Goal: Find specific page/section: Find specific page/section

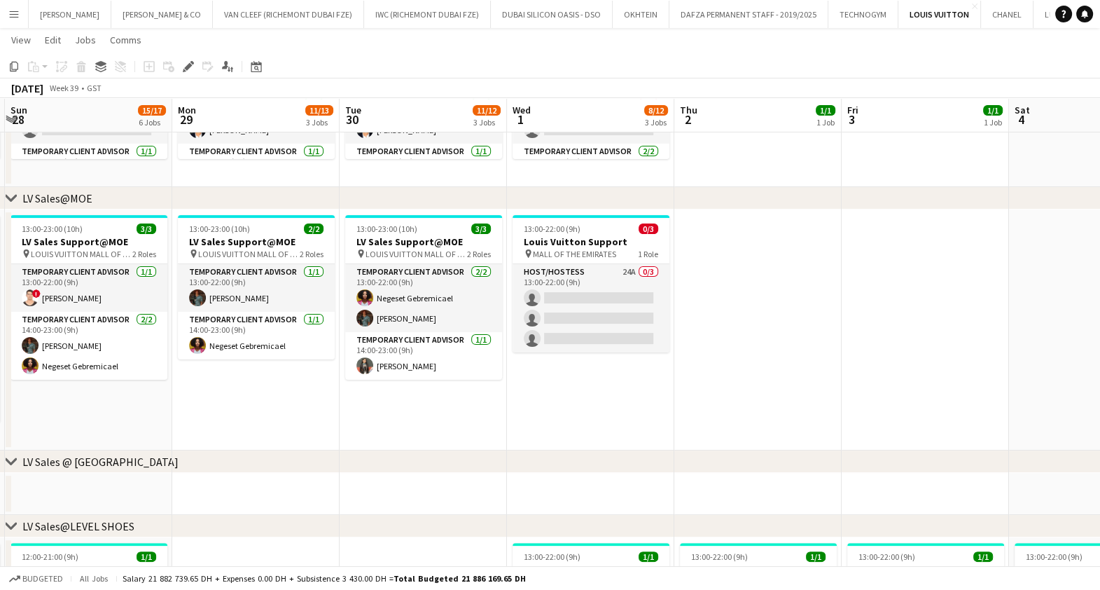
scroll to position [333, 0]
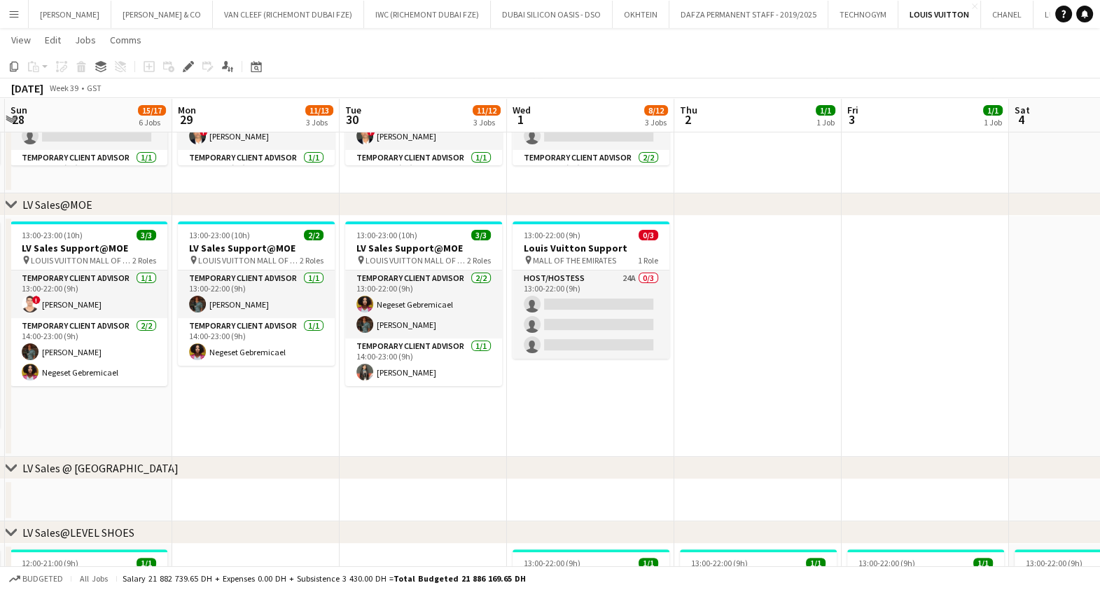
click at [14, 14] on app-icon "Menu" at bounding box center [13, 13] width 11 height 11
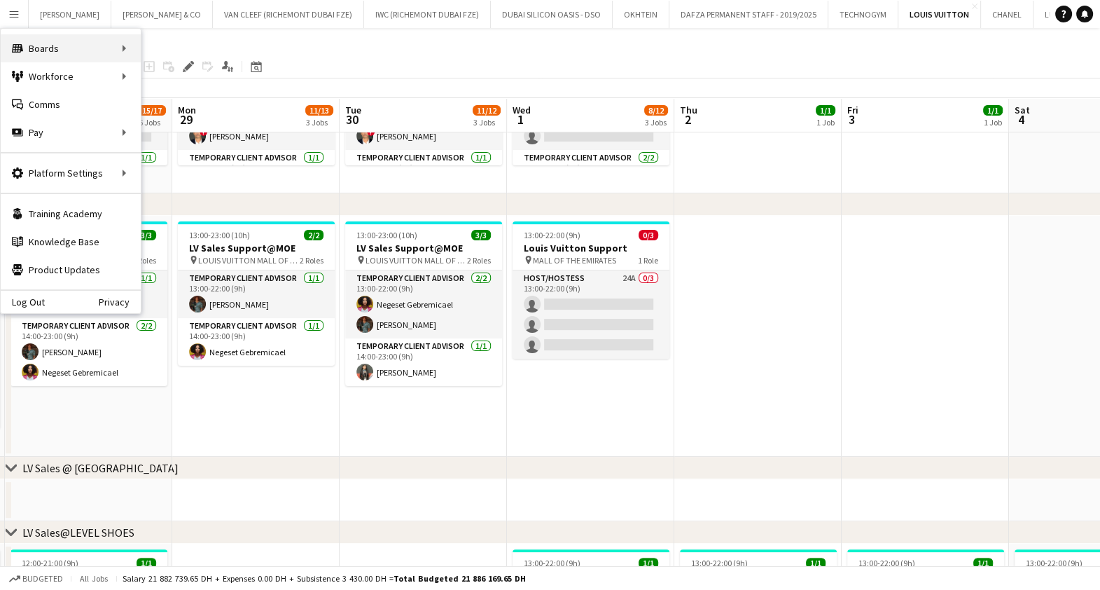
click at [64, 52] on div "Boards Boards" at bounding box center [71, 48] width 140 height 28
click at [197, 53] on link "Boards" at bounding box center [211, 48] width 140 height 28
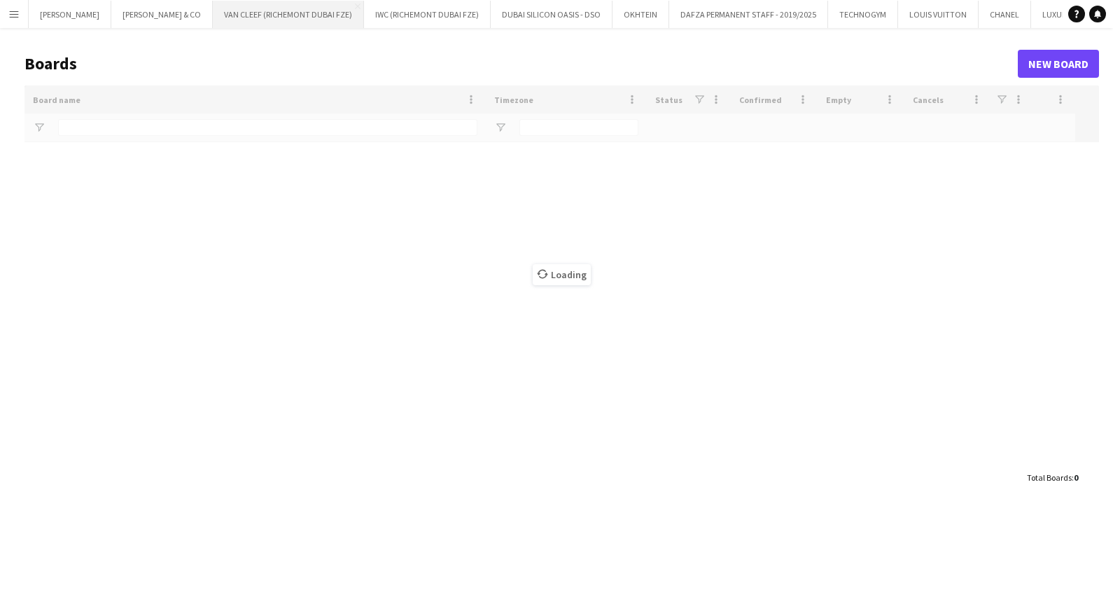
click at [216, 12] on button "VAN CLEEF (RICHEMONT DUBAI FZE) Close" at bounding box center [288, 14] width 151 height 27
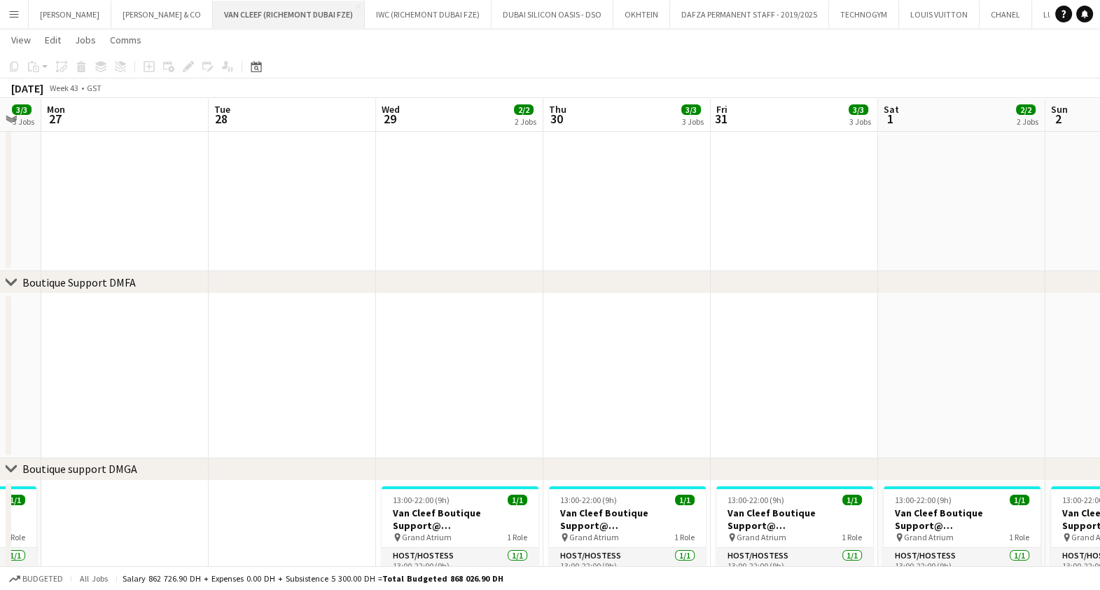
scroll to position [0, 485]
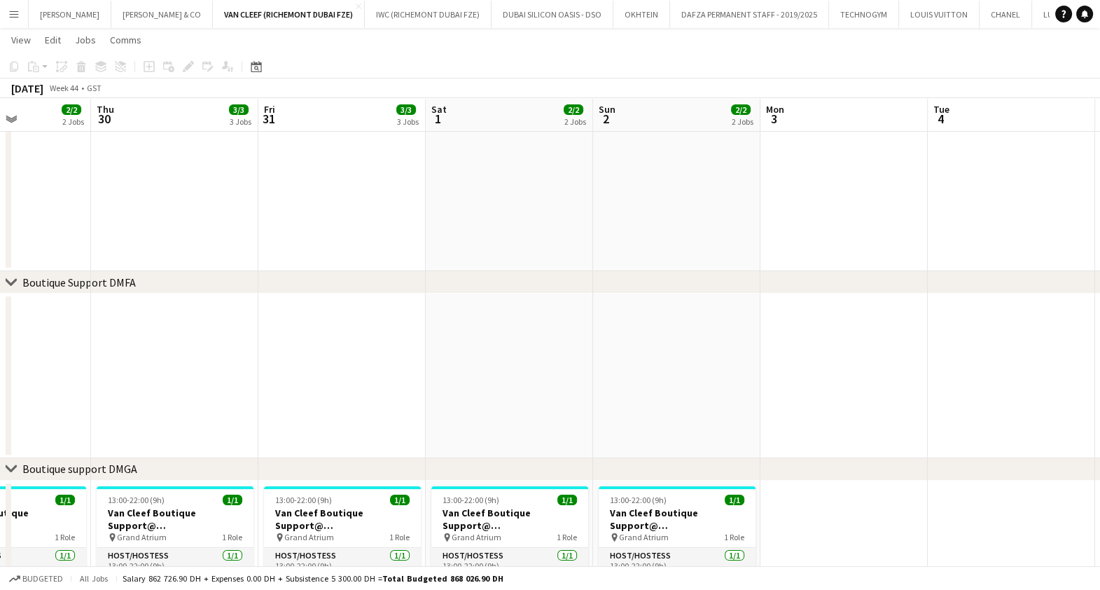
click at [541, 303] on app-date-cell at bounding box center [509, 375] width 167 height 165
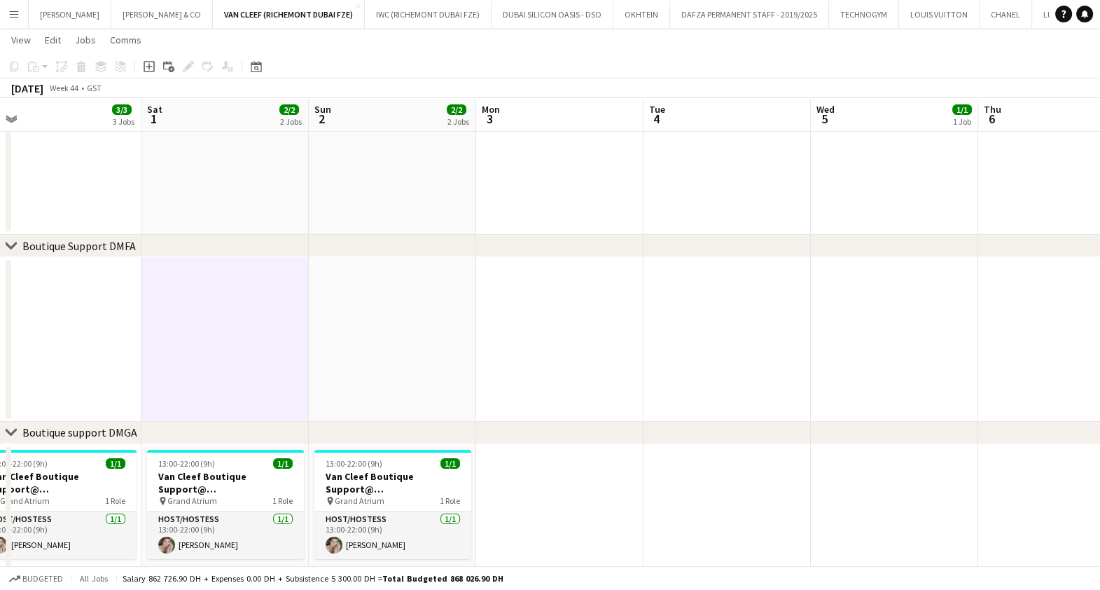
scroll to position [228, 0]
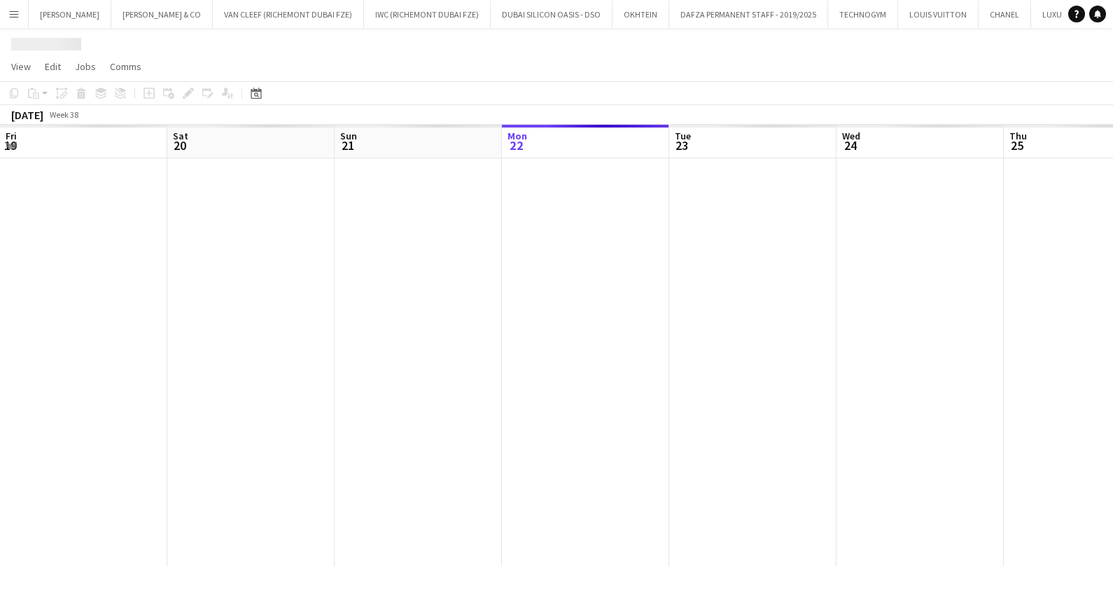
scroll to position [0, 335]
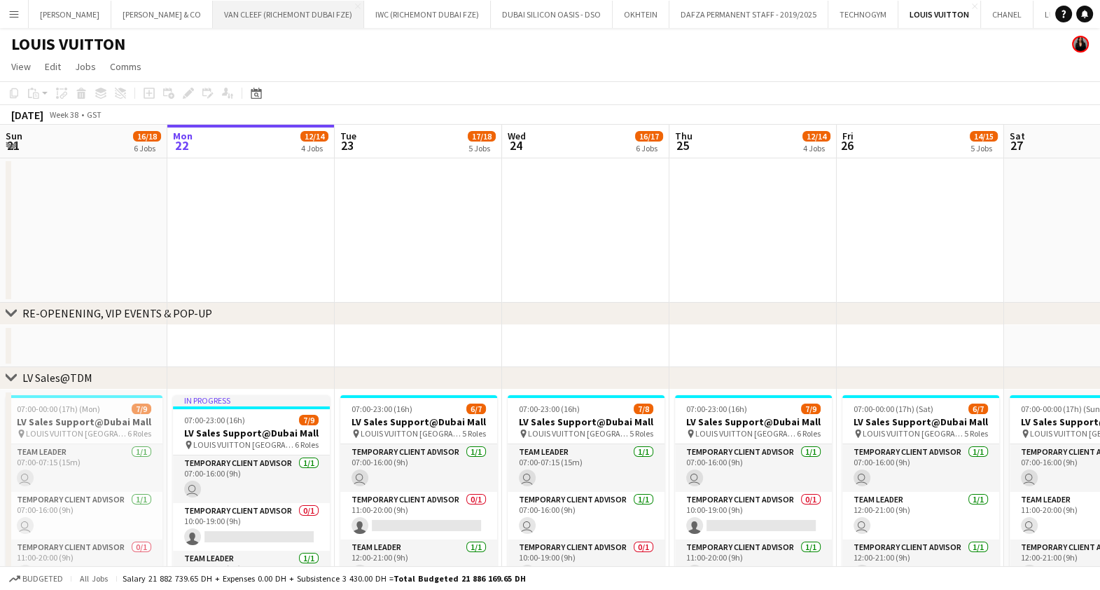
click at [213, 14] on button "VAN CLEEF (RICHEMONT DUBAI FZE) Close" at bounding box center [288, 14] width 151 height 27
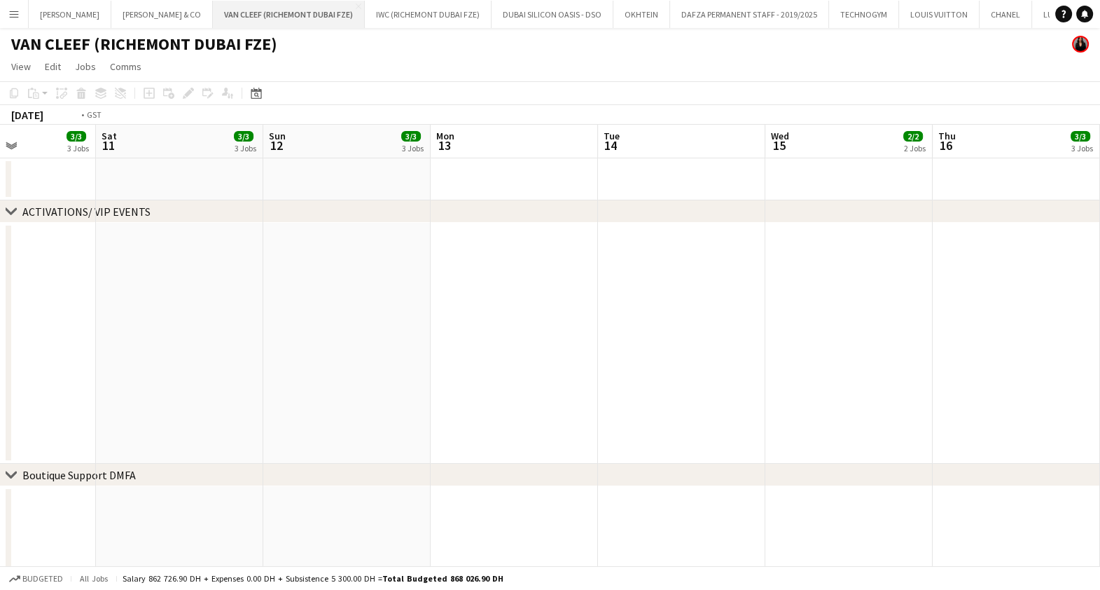
scroll to position [0, 406]
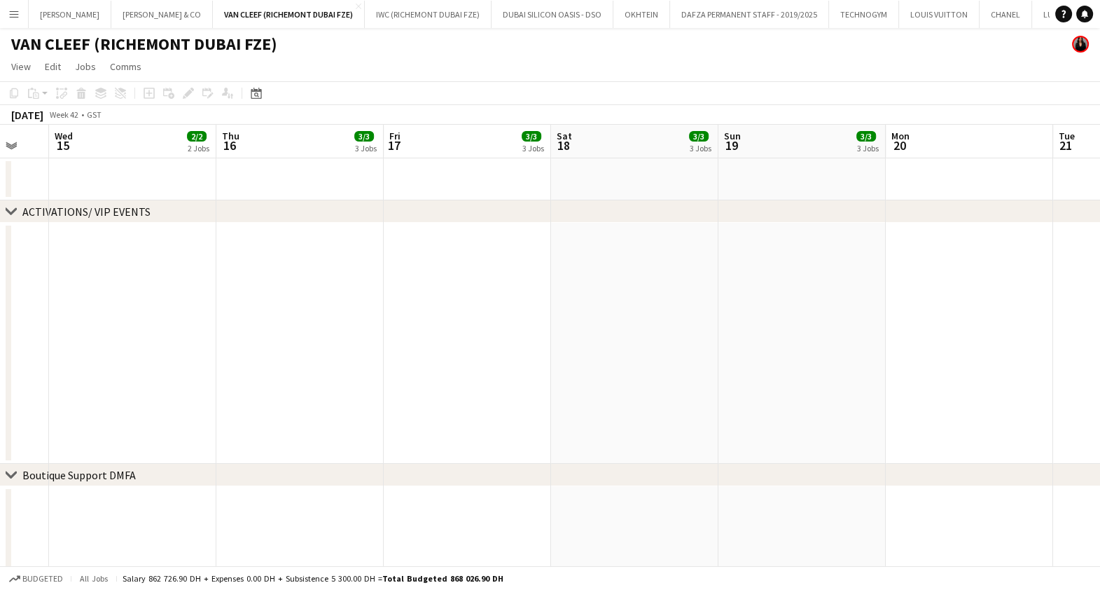
drag, startPoint x: 833, startPoint y: 438, endPoint x: 249, endPoint y: 438, distance: 584.7
drag, startPoint x: 539, startPoint y: 255, endPoint x: 202, endPoint y: 261, distance: 336.9
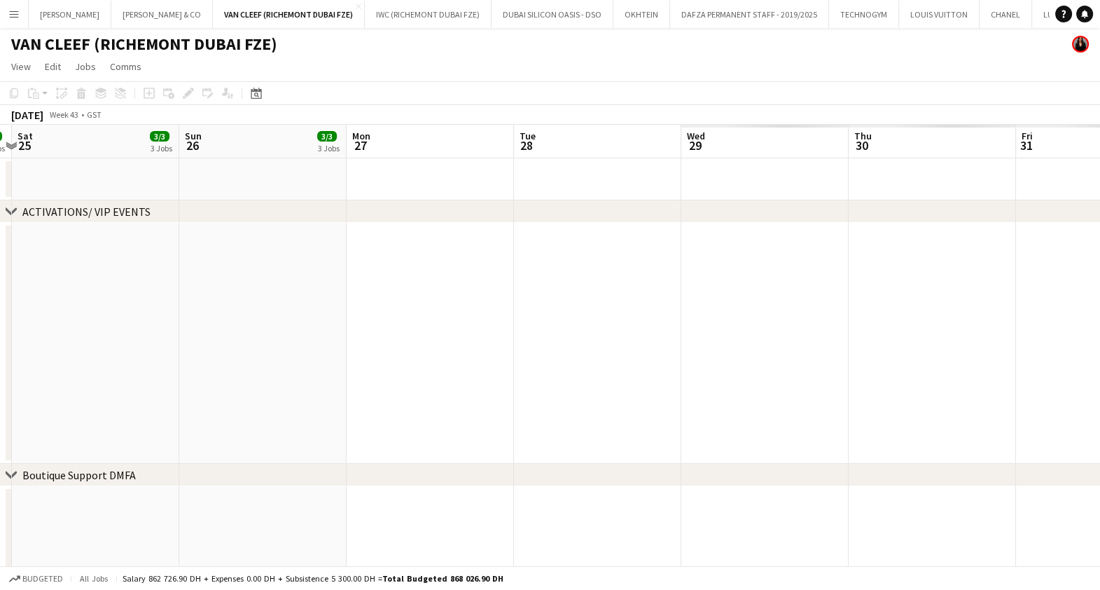
drag, startPoint x: 570, startPoint y: 353, endPoint x: 8, endPoint y: 431, distance: 566.9
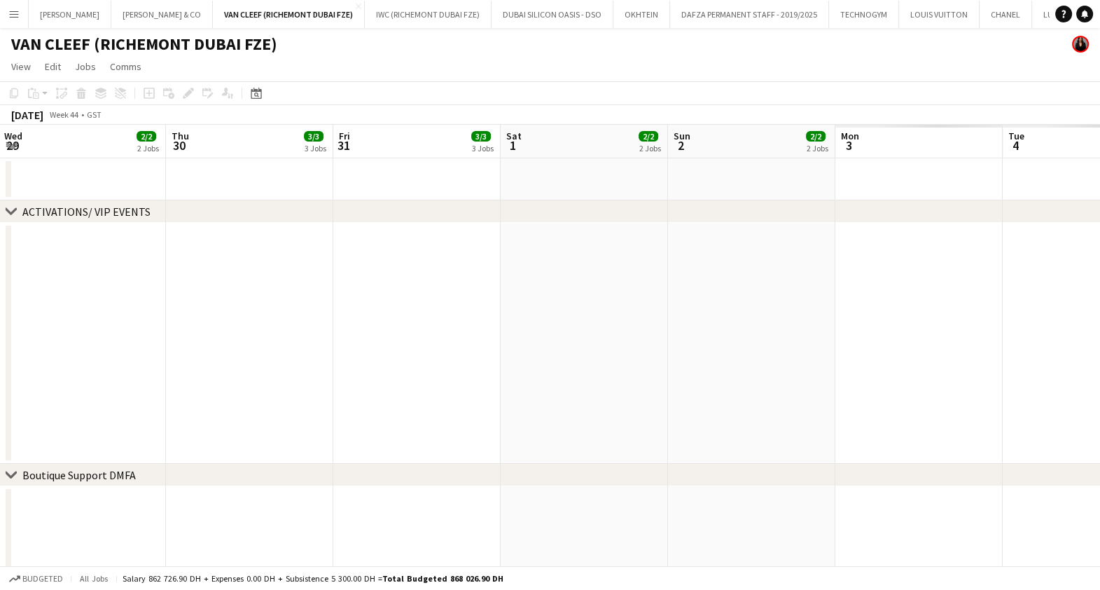
drag, startPoint x: 724, startPoint y: 328, endPoint x: 134, endPoint y: 447, distance: 602.3
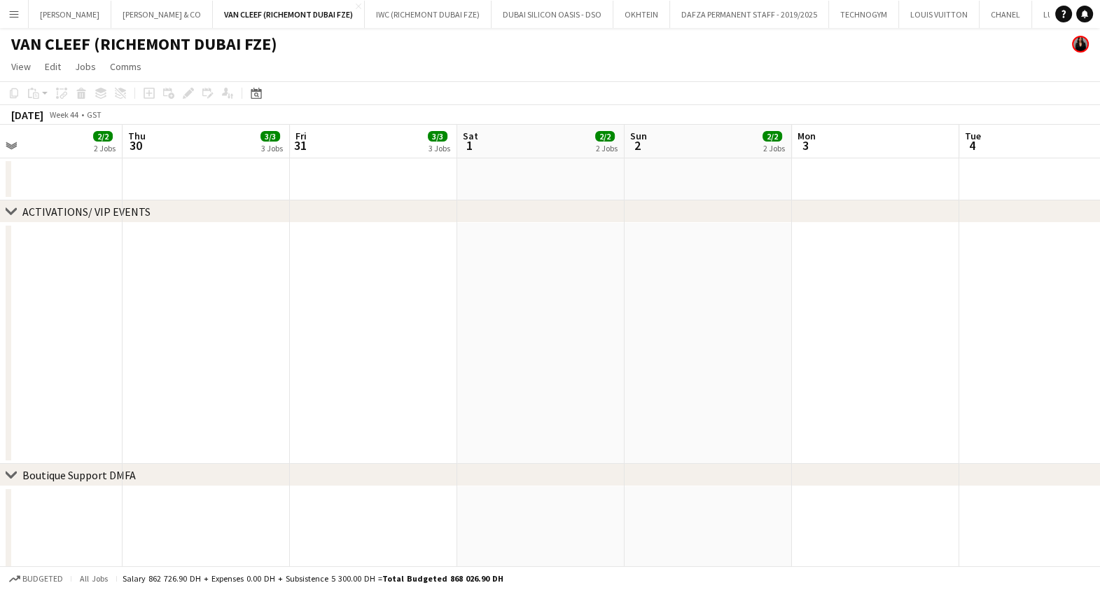
drag, startPoint x: 92, startPoint y: 459, endPoint x: 0, endPoint y: 480, distance: 94.8
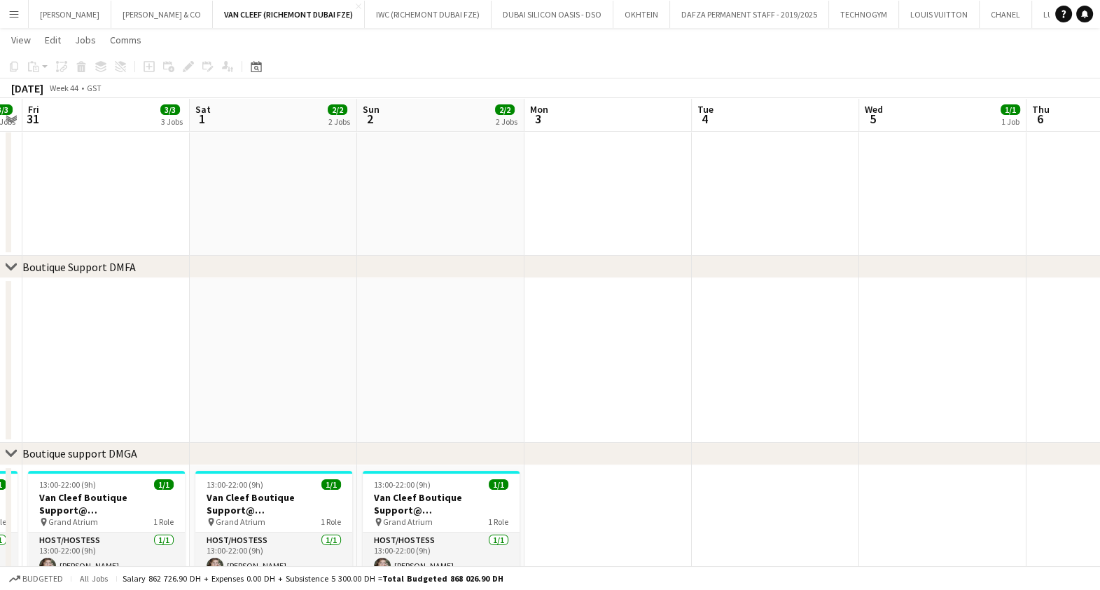
scroll to position [0, 546]
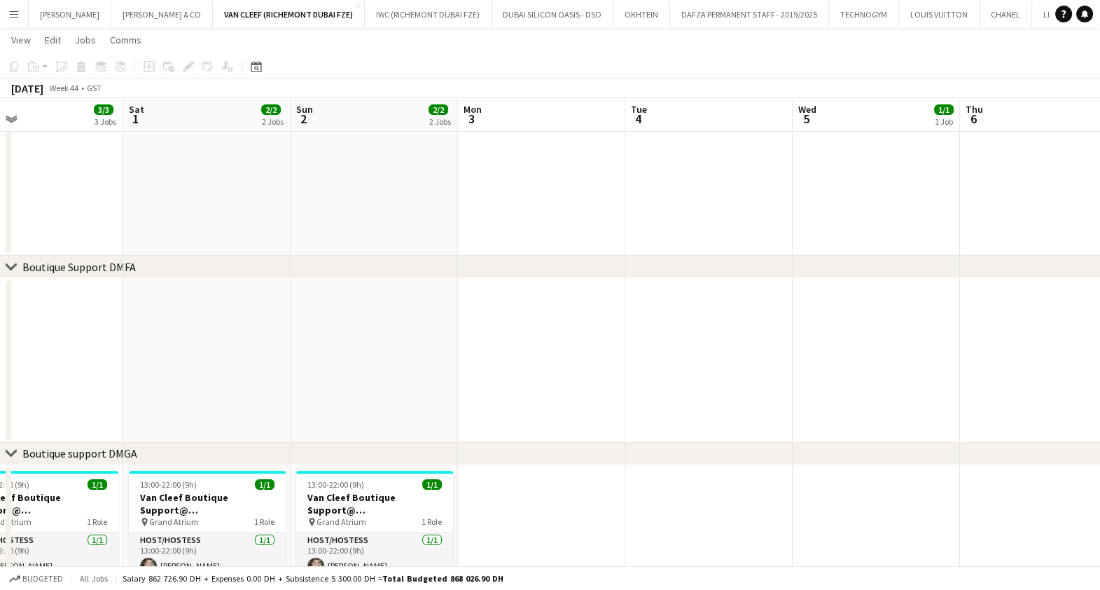
drag, startPoint x: 746, startPoint y: 363, endPoint x: 412, endPoint y: 361, distance: 334.0
click at [412, 361] on app-calendar-viewport "Tue 28 Wed 29 2/2 2 Jobs Thu 30 3/3 3 Jobs Fri 31 3/3 3 Jobs Sat 1 2/2 2 Jobs S…" at bounding box center [550, 450] width 1100 height 1205
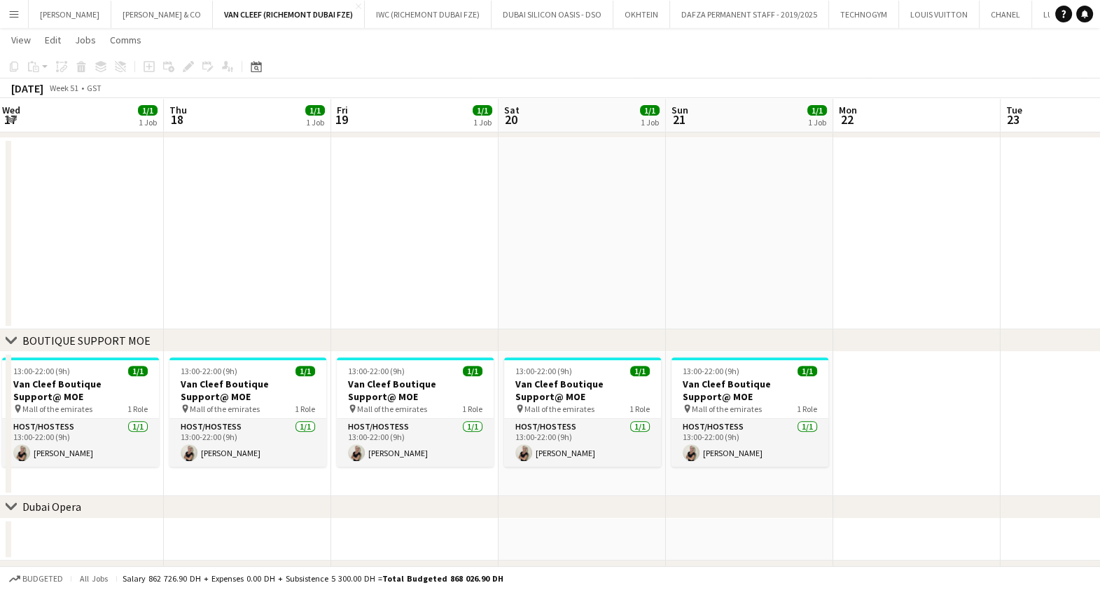
scroll to position [0, 324]
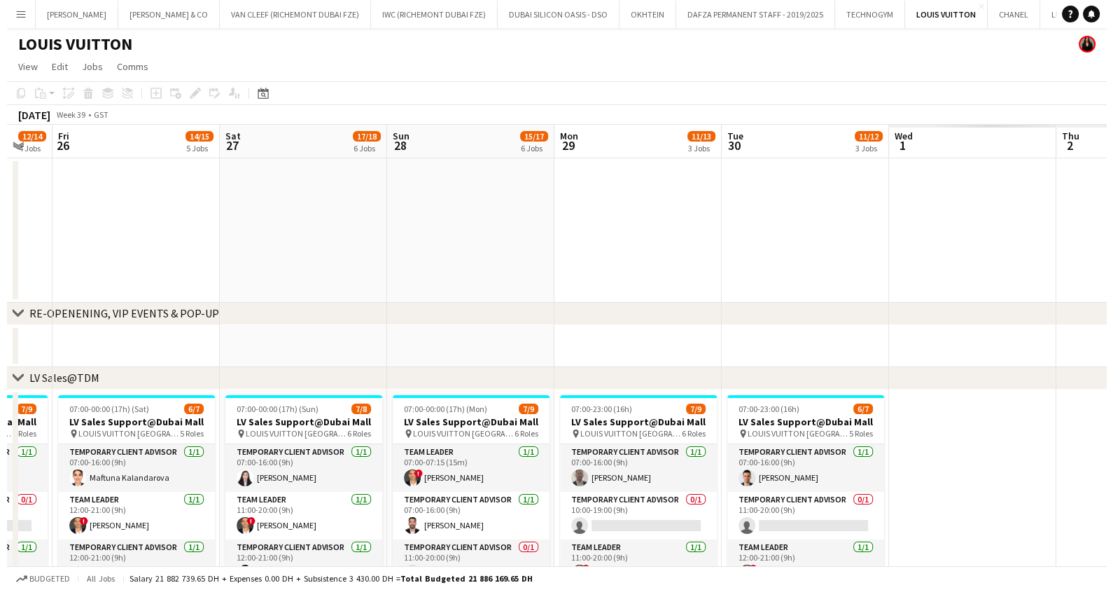
scroll to position [0, 534]
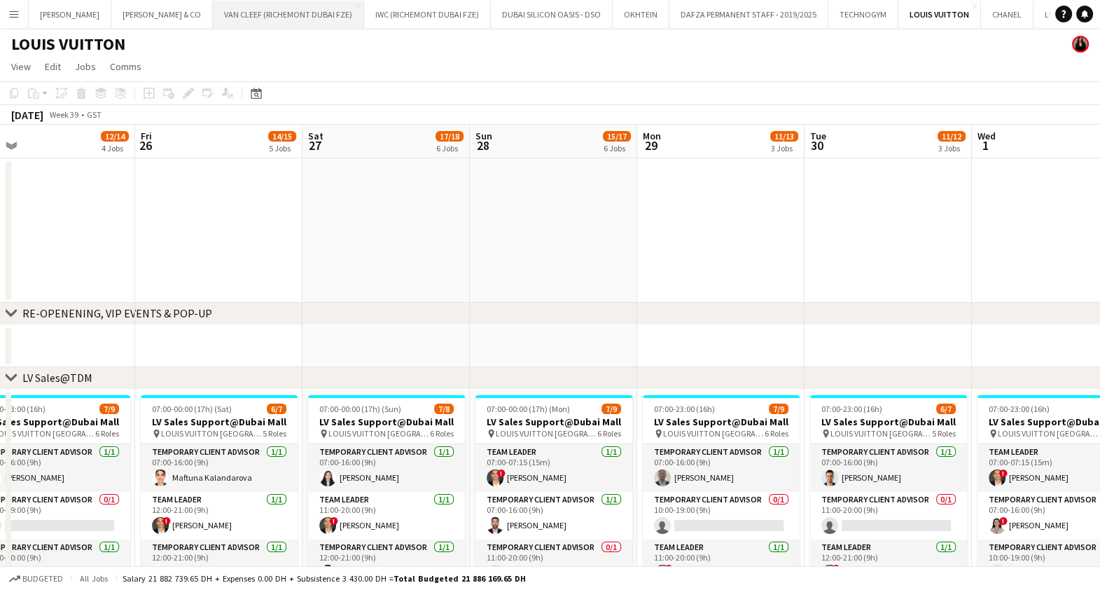
click at [224, 14] on button "VAN CLEEF (RICHEMONT DUBAI FZE) Close" at bounding box center [288, 14] width 151 height 27
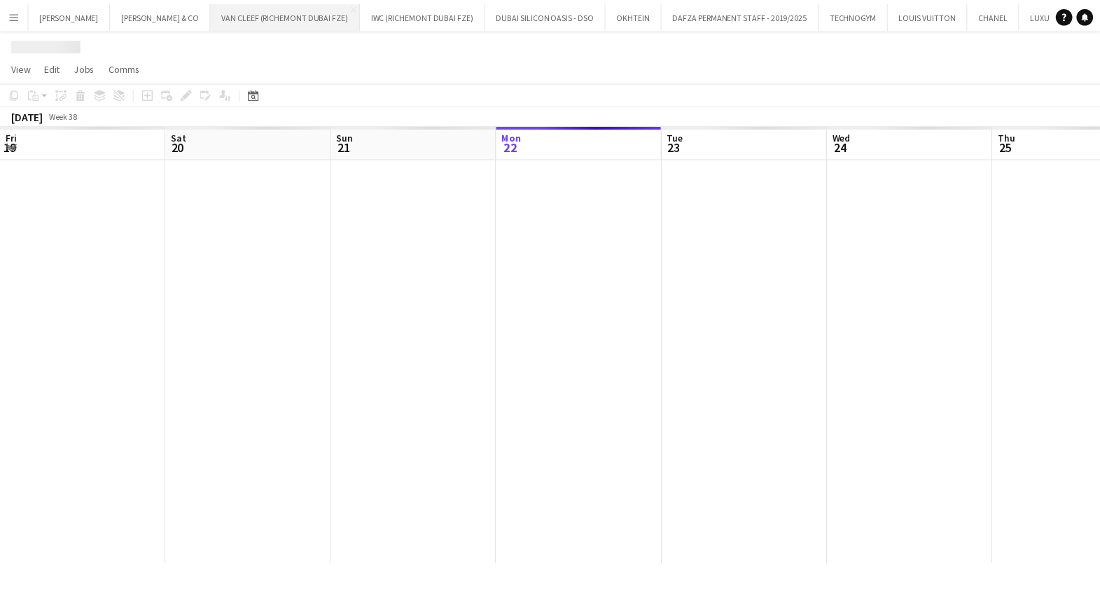
scroll to position [0, 335]
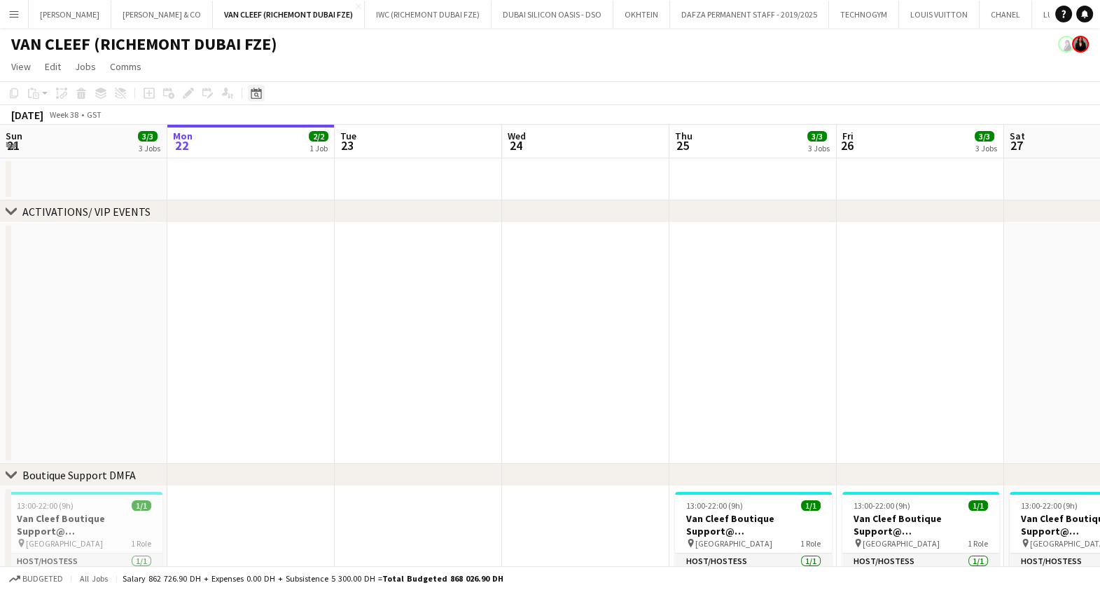
click at [251, 93] on icon at bounding box center [256, 93] width 11 height 11
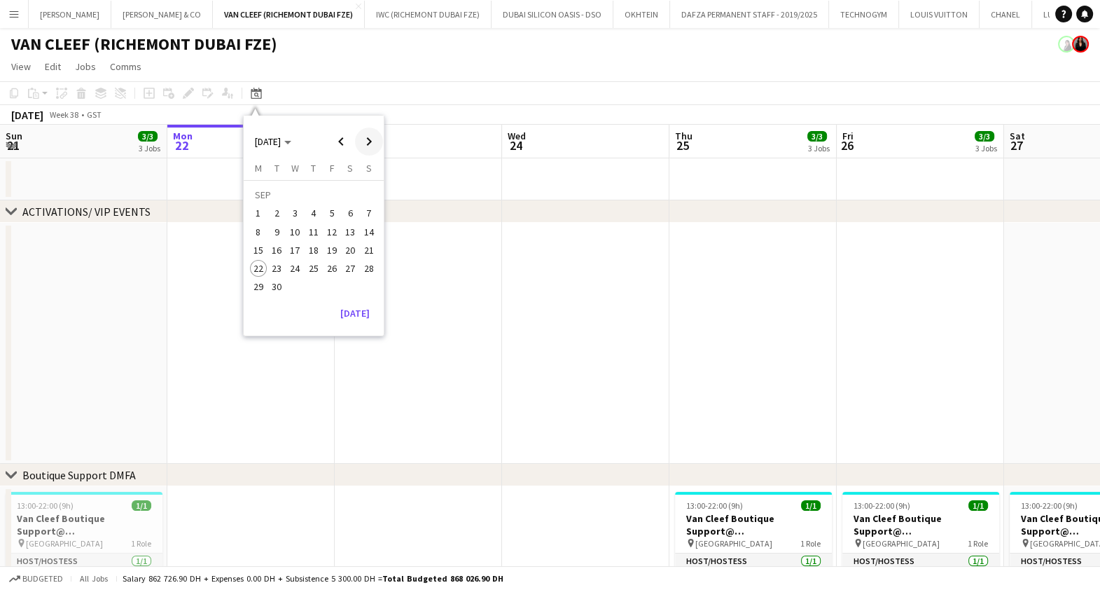
click at [369, 141] on span "Next month" at bounding box center [369, 141] width 28 height 28
click at [368, 141] on span "Next month" at bounding box center [369, 141] width 28 height 28
click at [376, 141] on span "Next month" at bounding box center [369, 141] width 28 height 28
click at [253, 213] on span "1" at bounding box center [258, 213] width 17 height 17
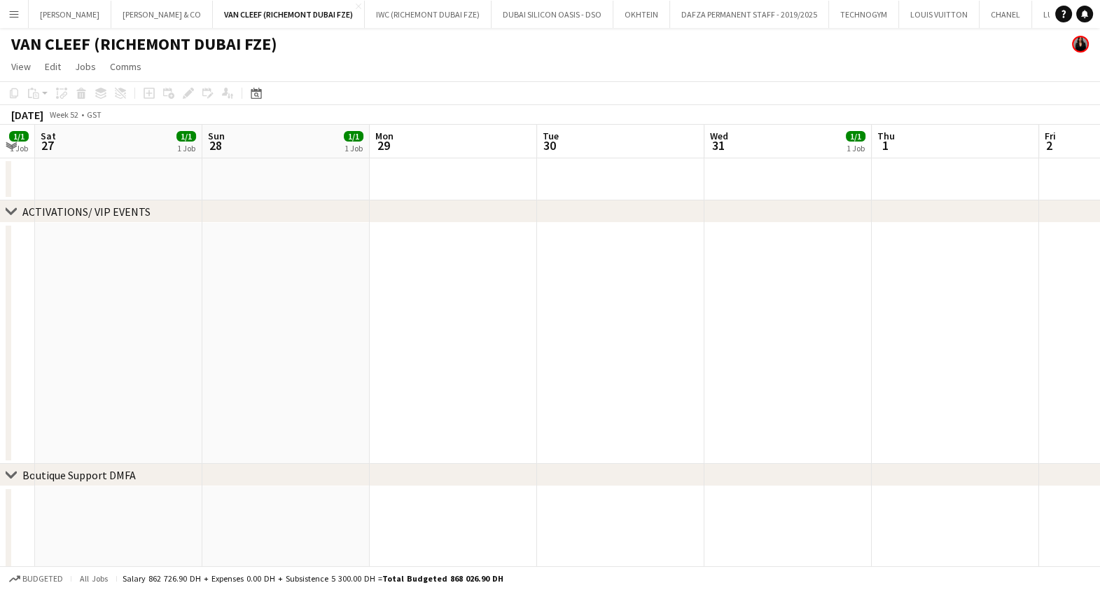
scroll to position [0, 466]
